Goal: Navigation & Orientation: Find specific page/section

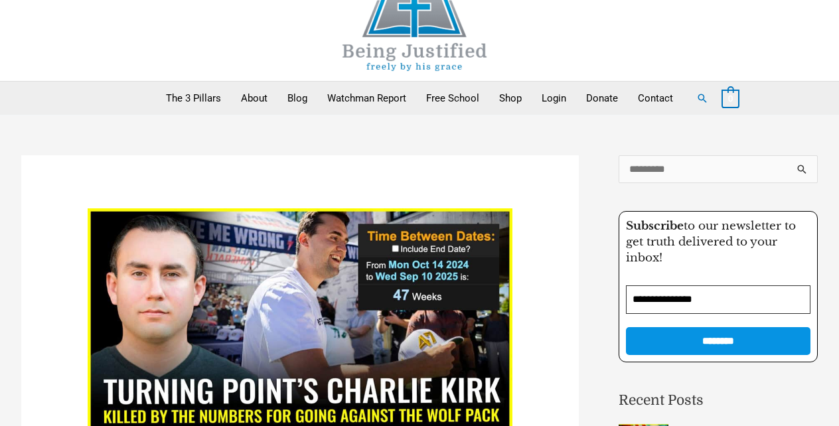
scroll to position [20, 0]
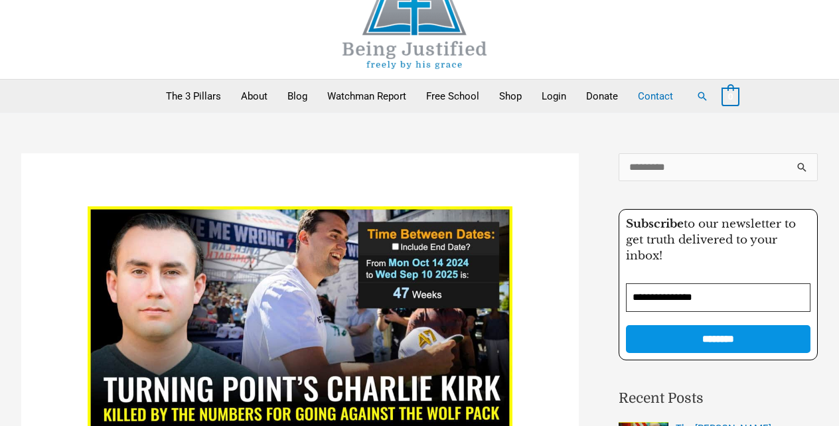
click at [653, 98] on link "Contact" at bounding box center [655, 96] width 55 height 33
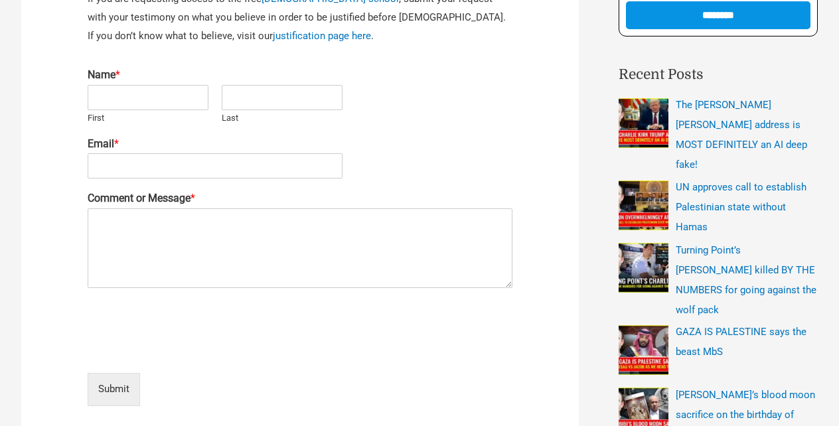
scroll to position [372, 0]
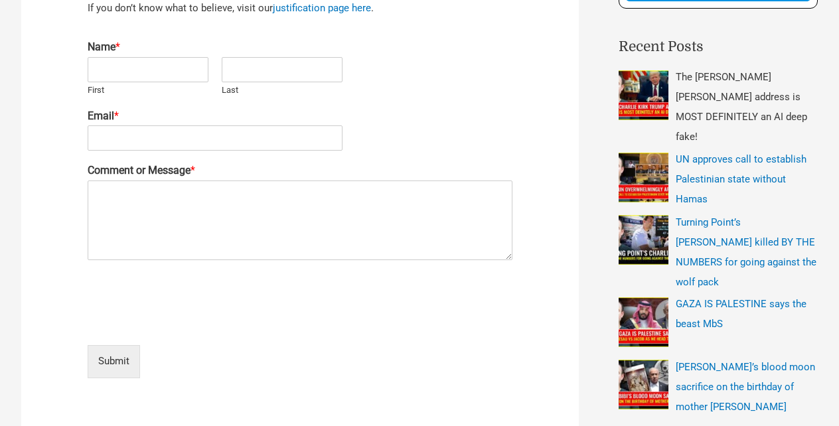
click at [634, 100] on img "Recent Posts" at bounding box center [644, 95] width 50 height 50
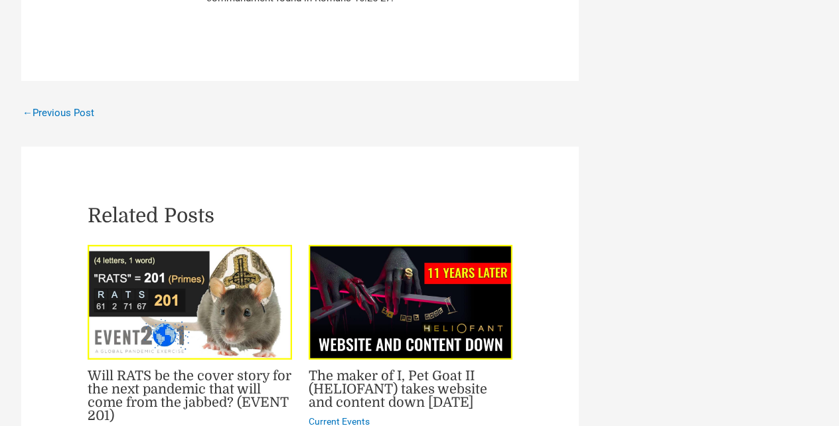
scroll to position [1806, 0]
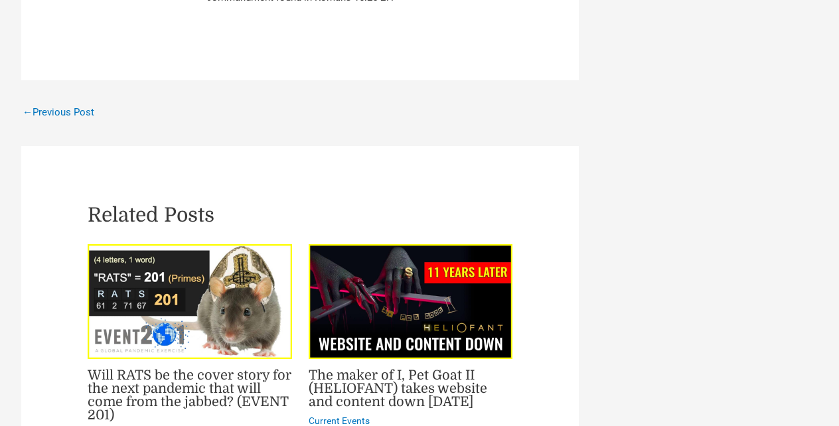
click at [191, 244] on img "Read more about Will RATS be the cover story for the next pandemic that will co…" at bounding box center [190, 301] width 204 height 115
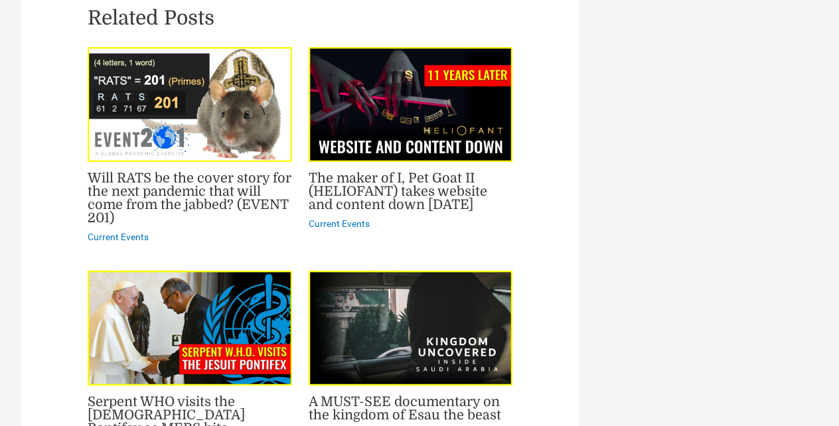
scroll to position [2009, 0]
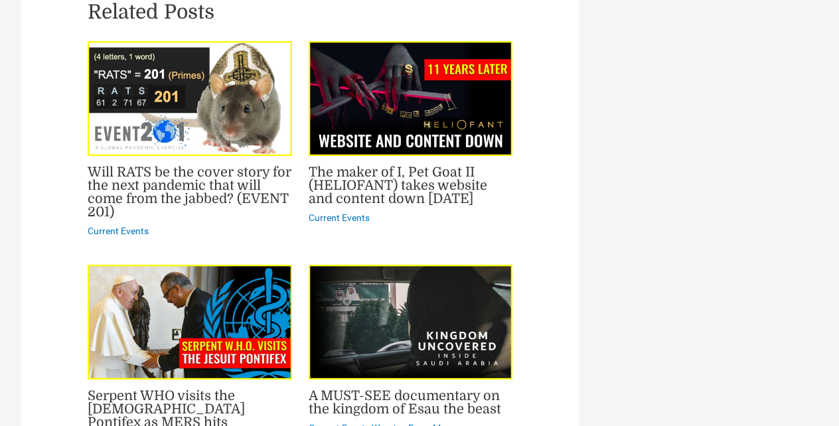
click at [238, 265] on img "Read more about Serpent WHO visits the Jesuit Pontifex as MERS hits" at bounding box center [190, 322] width 204 height 115
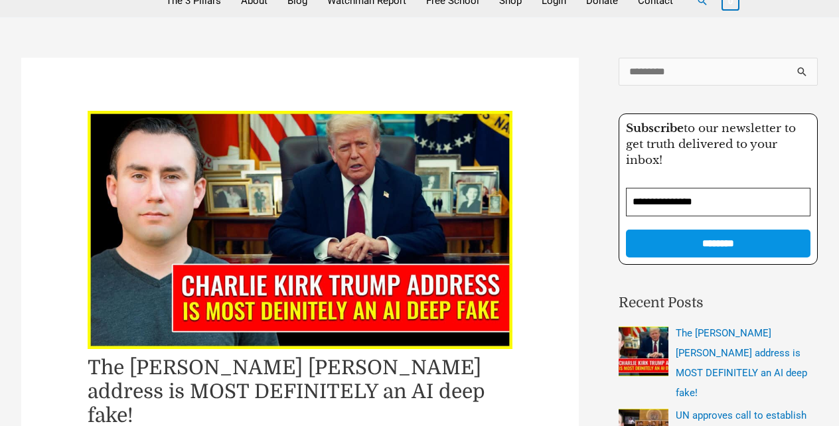
scroll to position [0, 0]
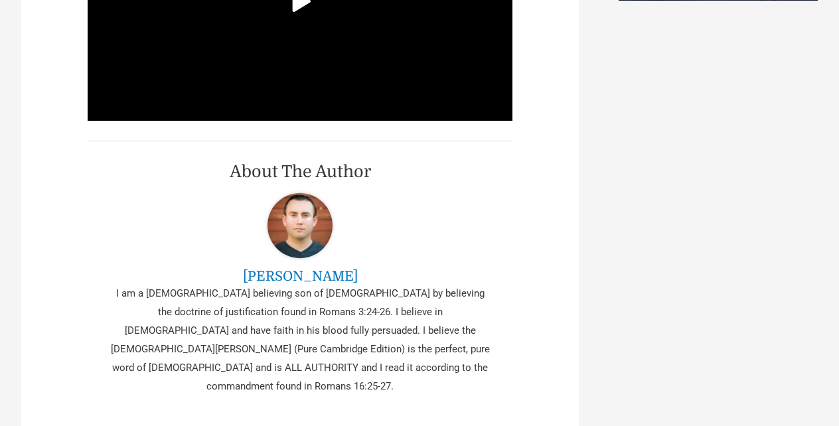
scroll to position [1335, 0]
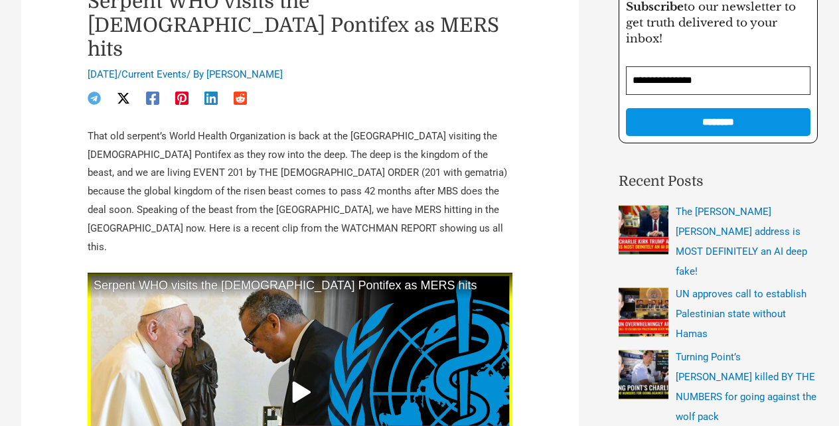
scroll to position [236, 0]
